Goal: Find specific page/section: Find specific page/section

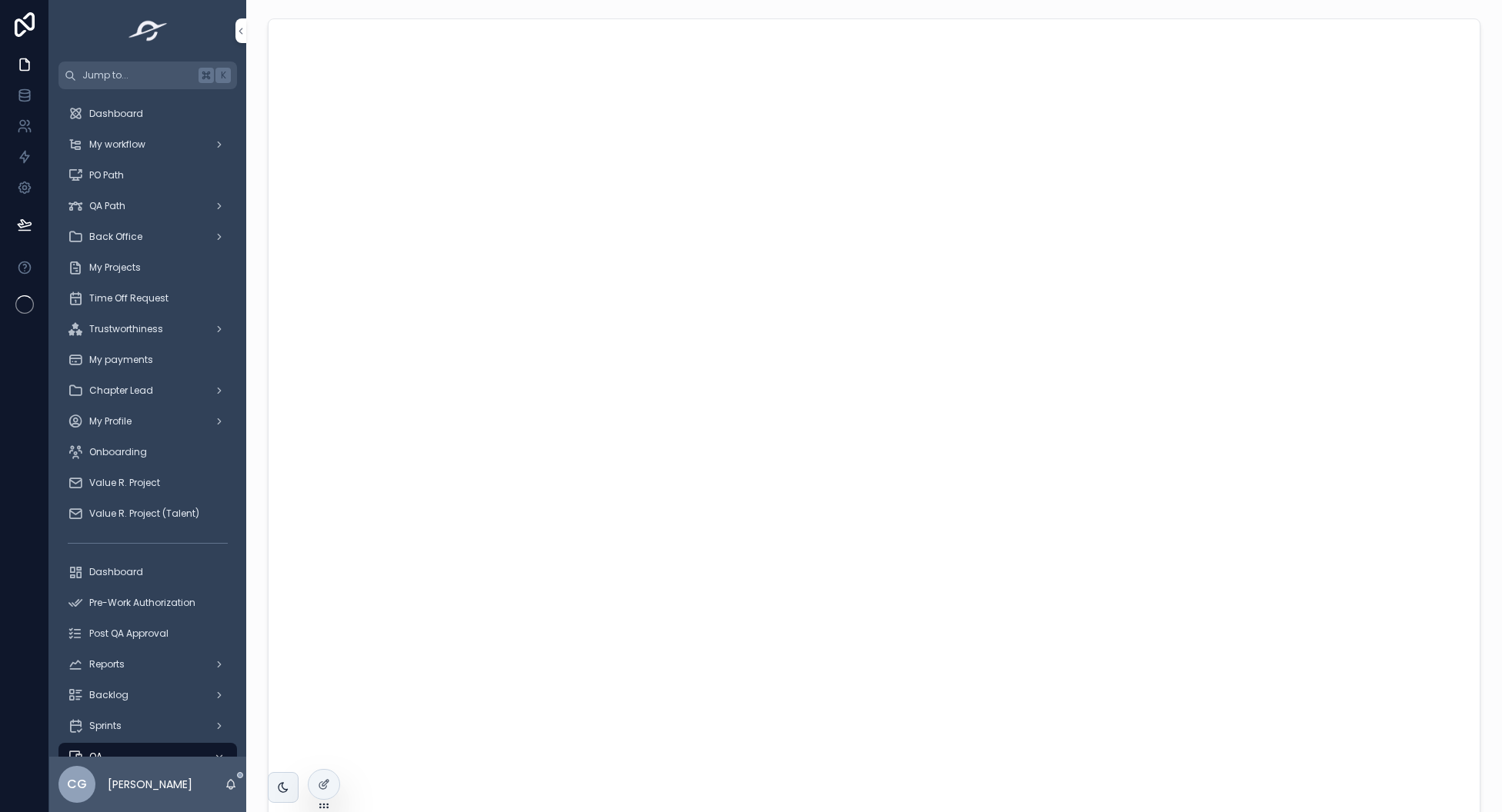
click at [0, 0] on div at bounding box center [0, 0] width 0 height 0
click at [0, 0] on icon at bounding box center [0, 0] width 0 height 0
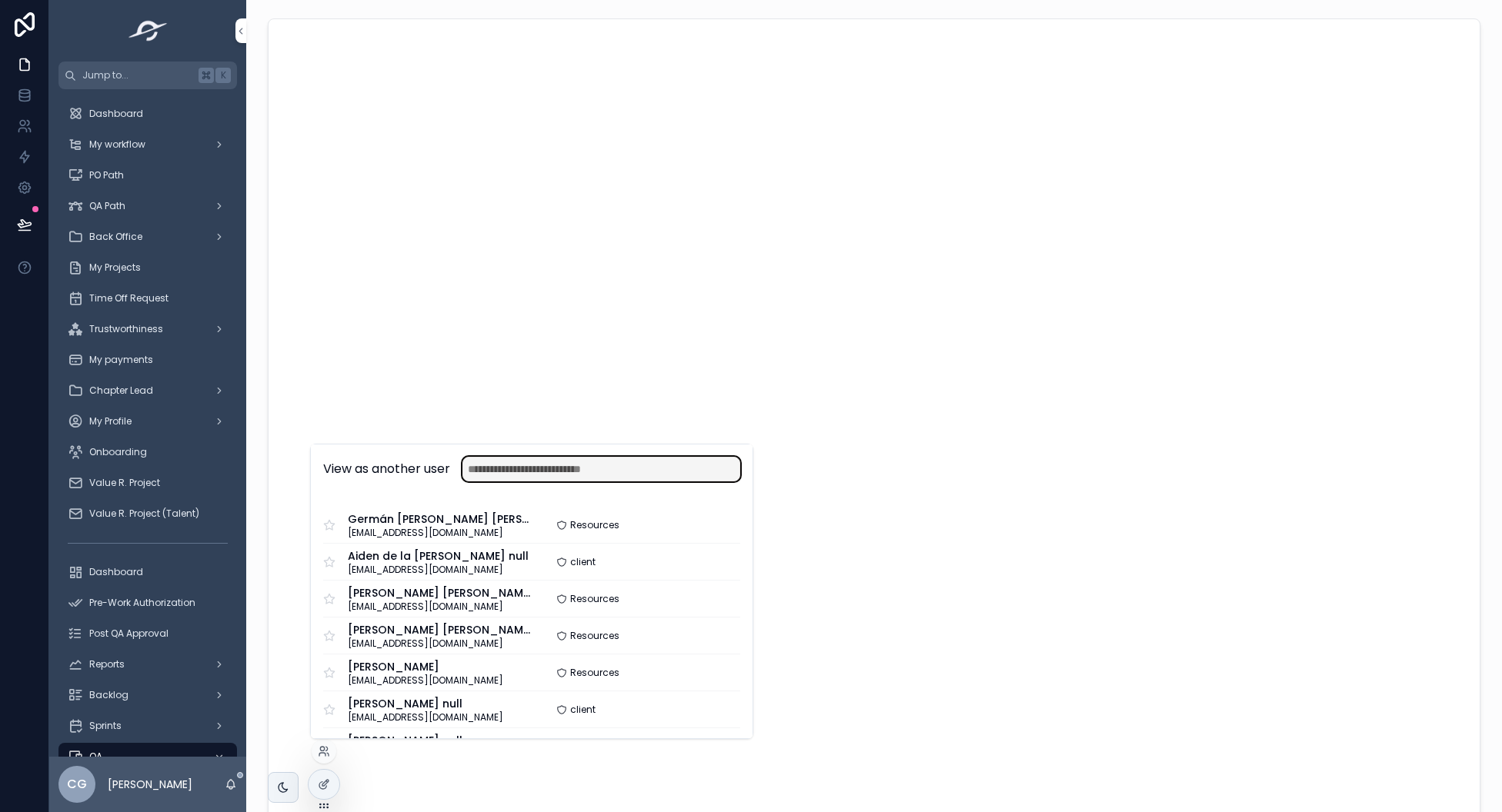
click at [508, 466] on input "text" at bounding box center [601, 468] width 278 height 24
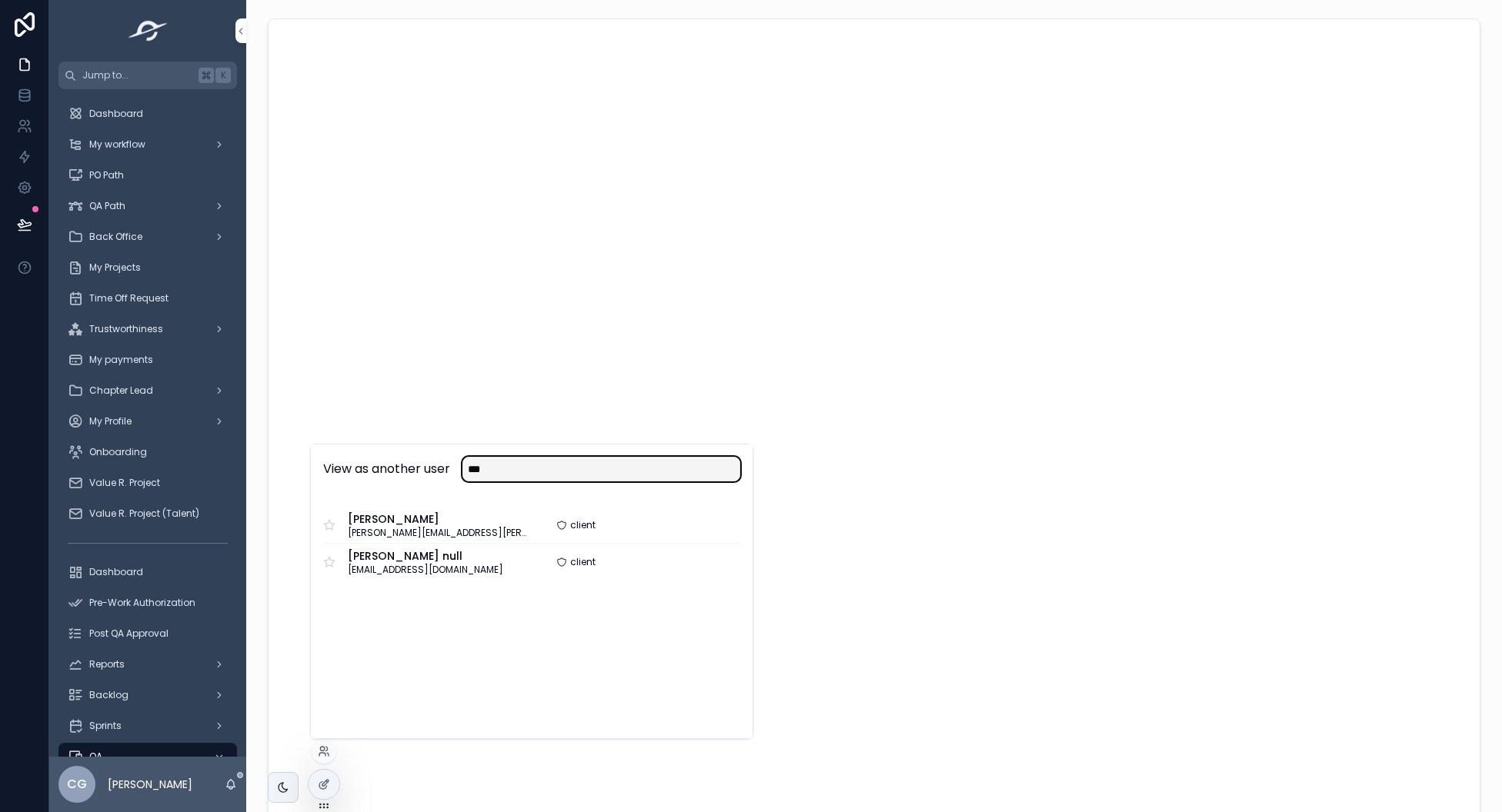
type input "***"
click at [0, 0] on button "Select" at bounding box center [0, 0] width 0 height 0
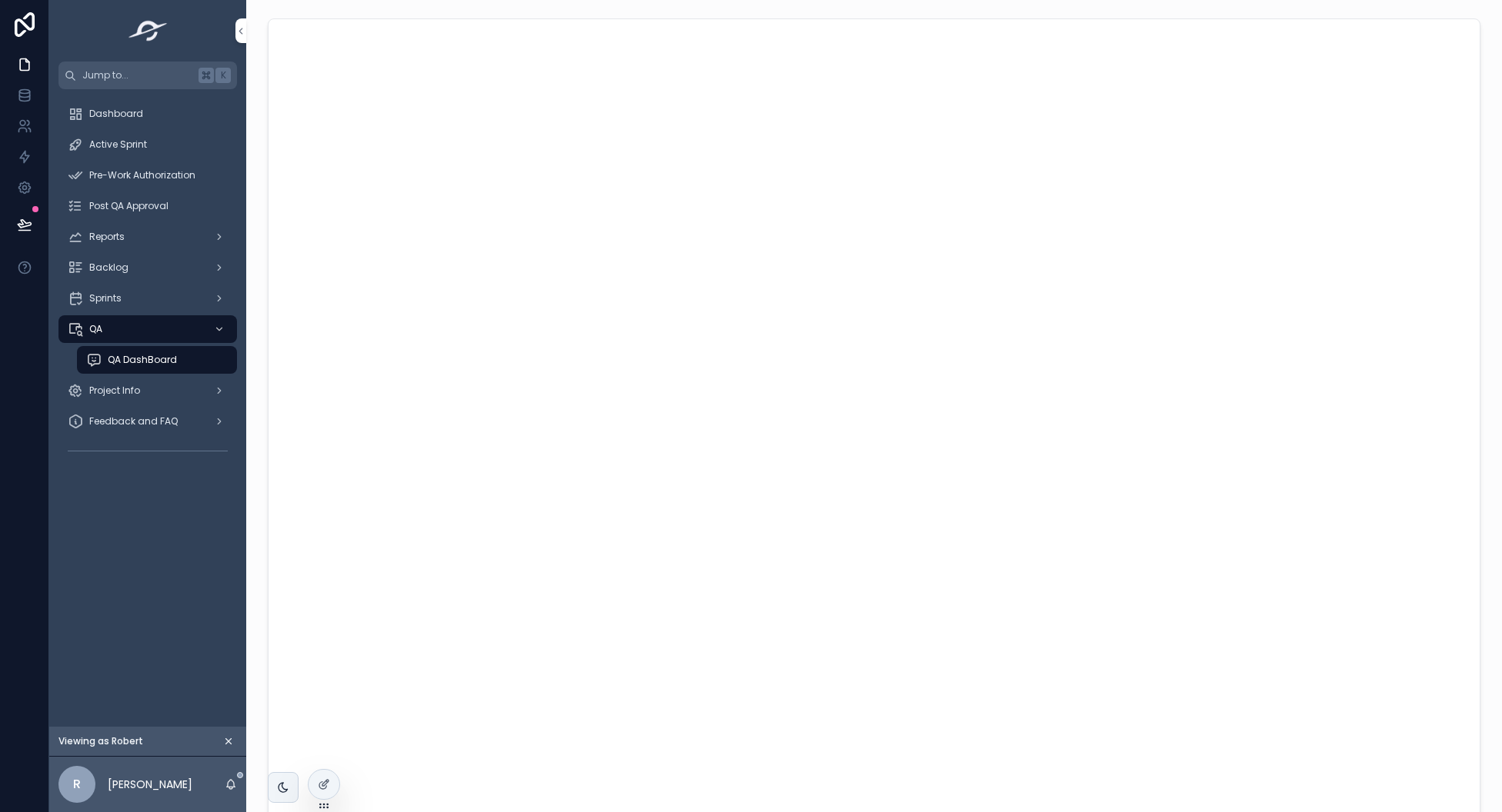
click at [142, 171] on span "Pre-Work Authorization" at bounding box center [142, 175] width 106 height 13
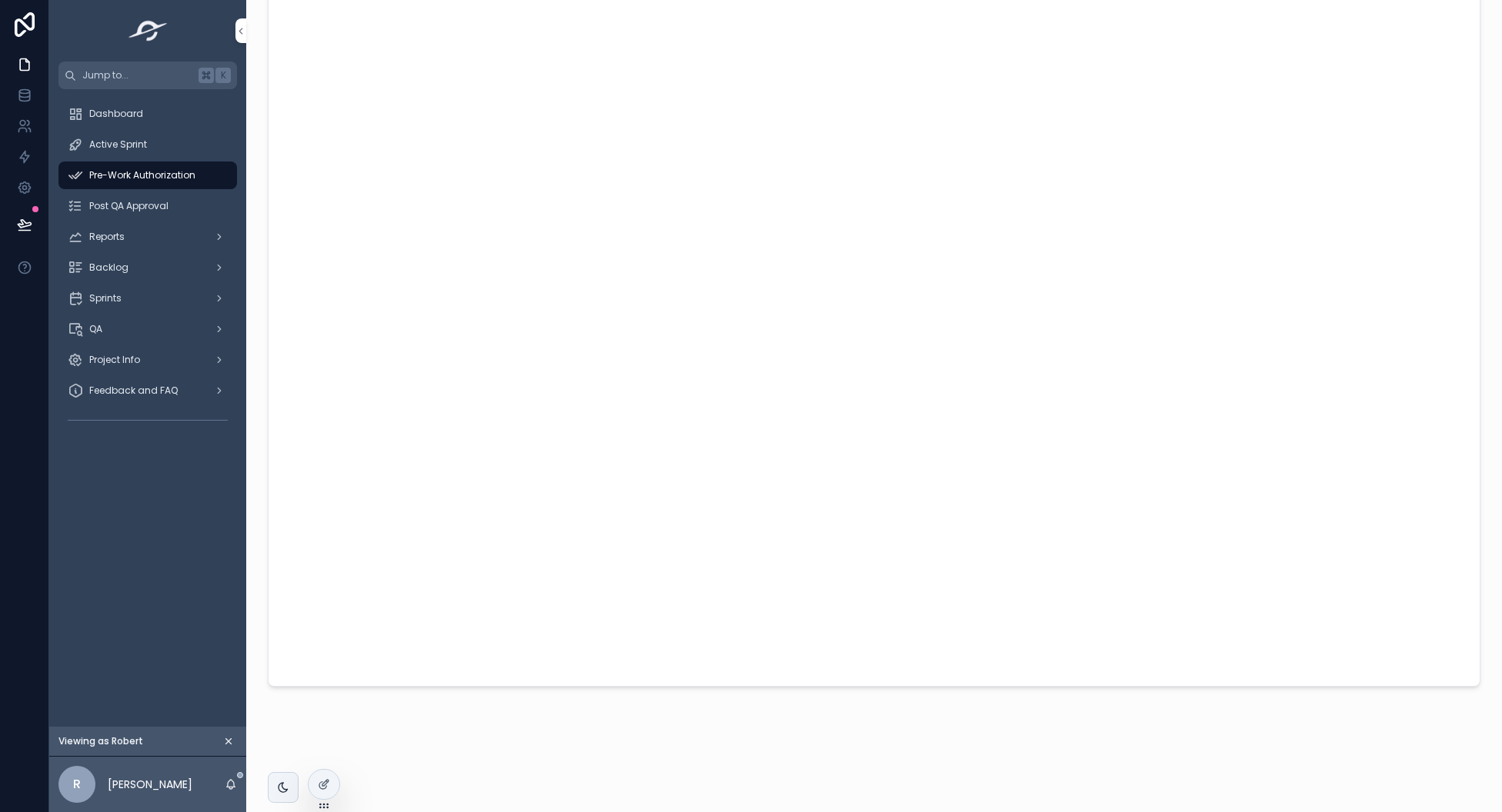
scroll to position [148, 0]
